Goal: Transaction & Acquisition: Subscribe to service/newsletter

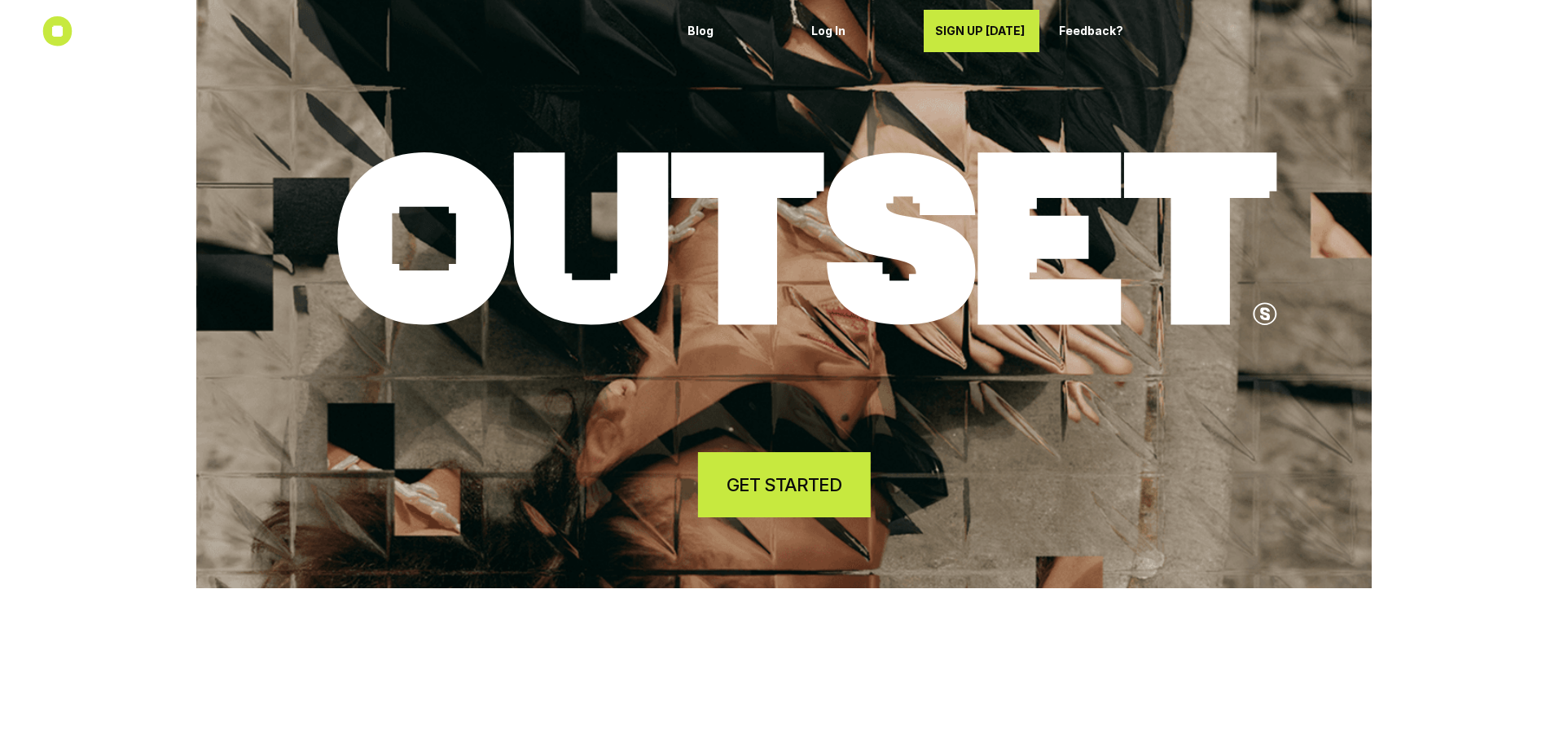
click at [724, 483] on link "GET STARTED" at bounding box center [783, 484] width 172 height 65
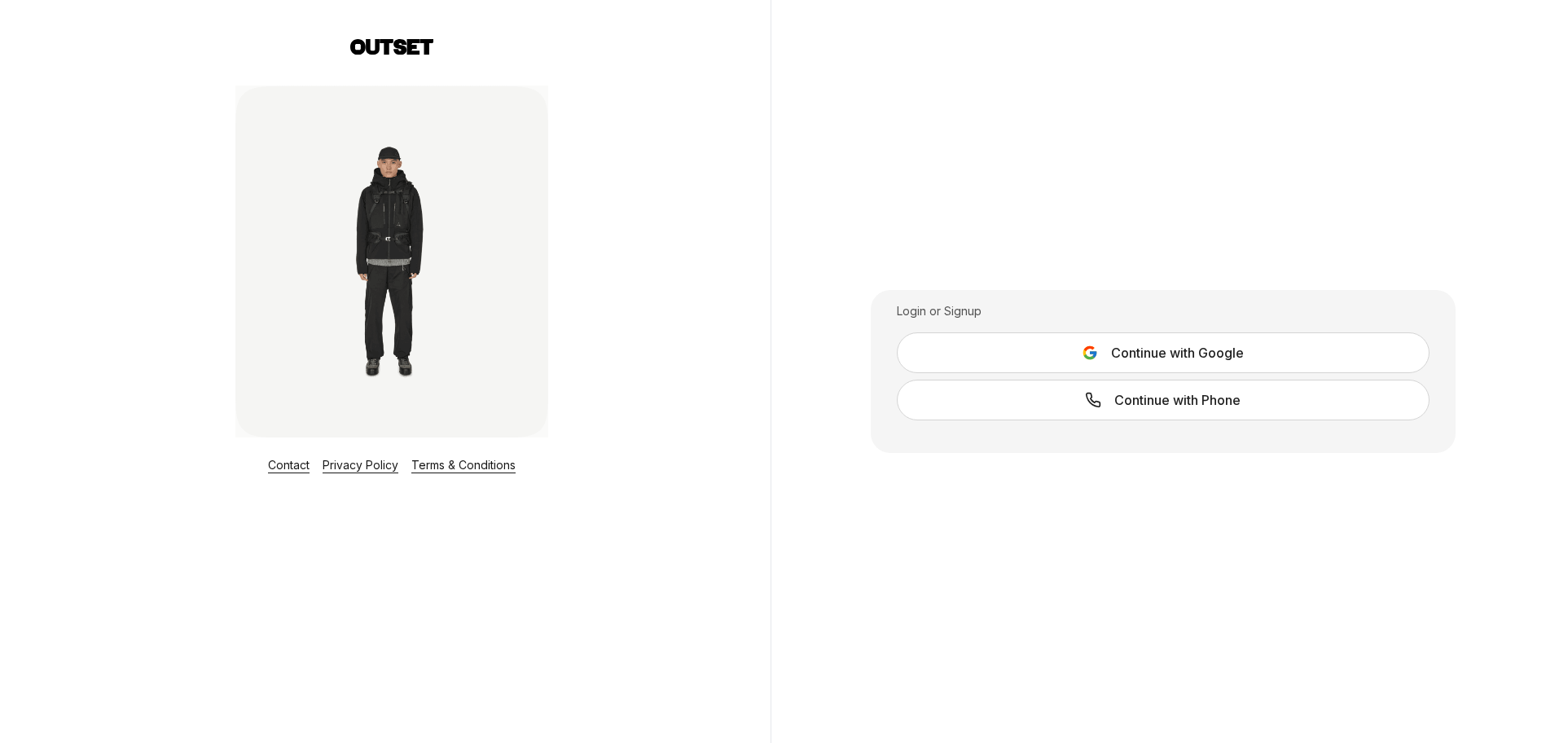
click at [1062, 343] on button "Continue with Google" at bounding box center [1163, 353] width 532 height 41
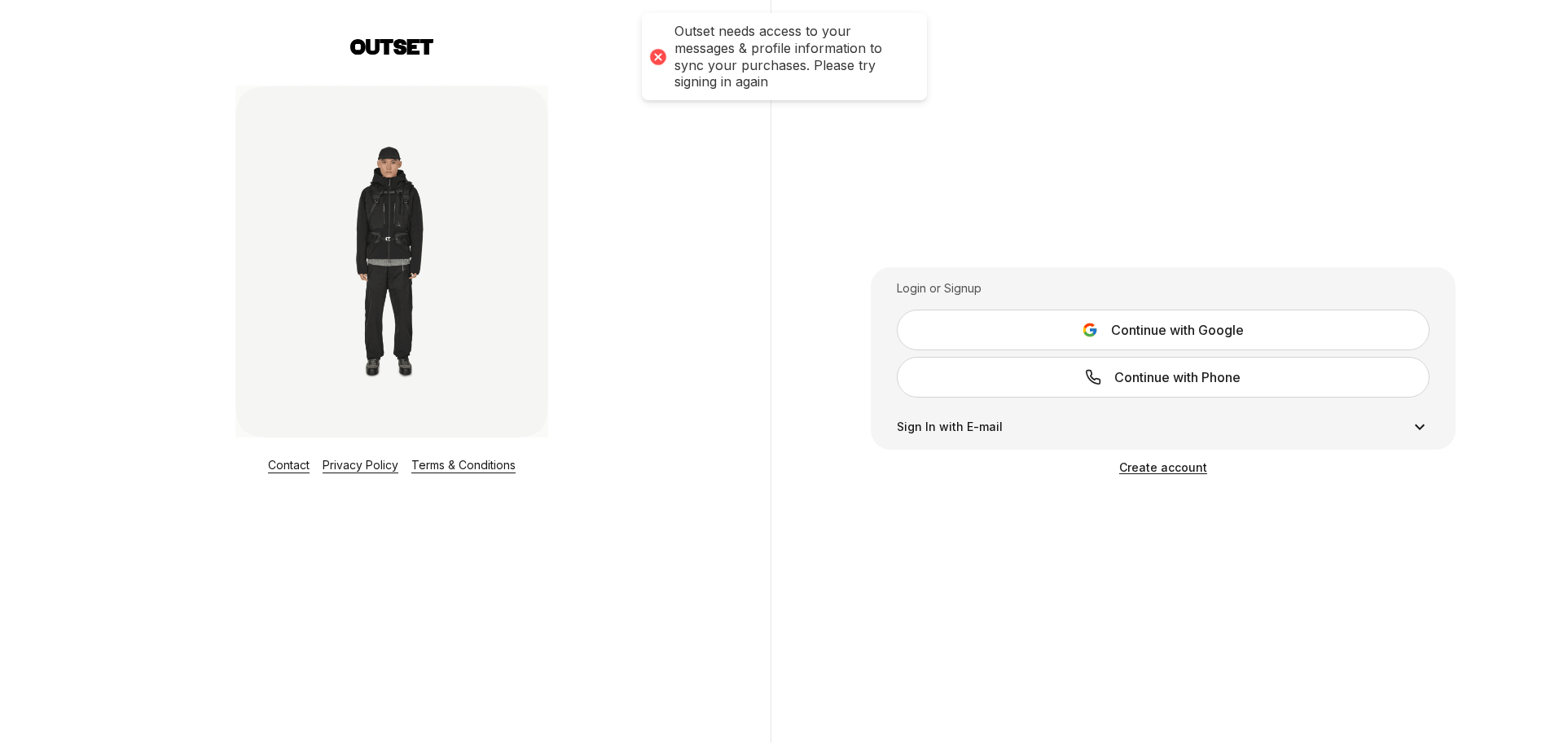
click at [1128, 324] on span "Continue with Google" at bounding box center [1177, 330] width 133 height 20
